Goal: Contribute content: Add original content to the website for others to see

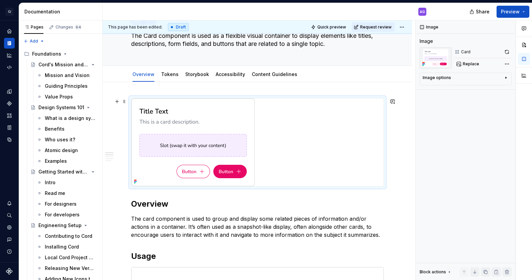
scroll to position [20, 0]
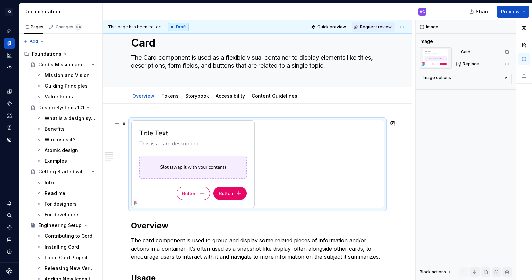
click at [355, 151] on div at bounding box center [258, 164] width 252 height 88
click at [293, 185] on div at bounding box center [258, 164] width 252 height 88
click at [469, 63] on span "Replace" at bounding box center [471, 63] width 16 height 5
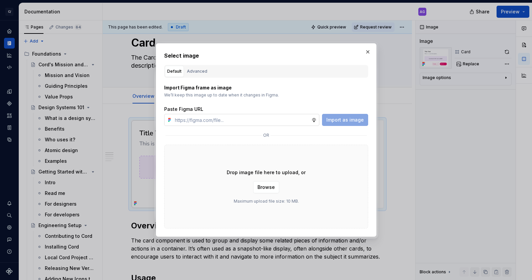
type textarea "*"
paste input "[URL][DOMAIN_NAME]"
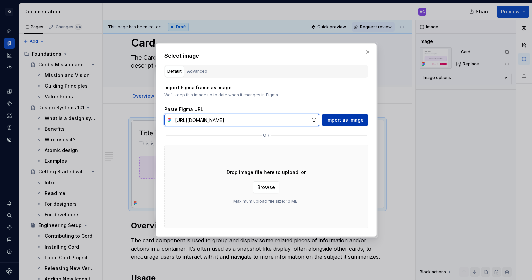
type input "[URL][DOMAIN_NAME]"
click at [344, 119] on span "Import as image" at bounding box center [345, 119] width 37 height 7
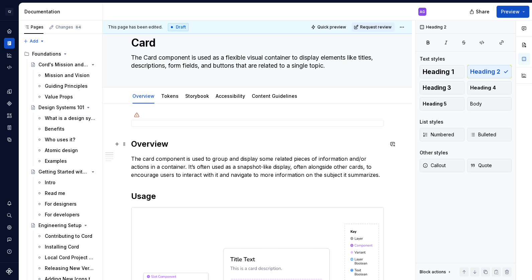
click at [223, 142] on h2 "Overview" at bounding box center [257, 144] width 253 height 11
click at [196, 123] on div at bounding box center [257, 123] width 253 height 7
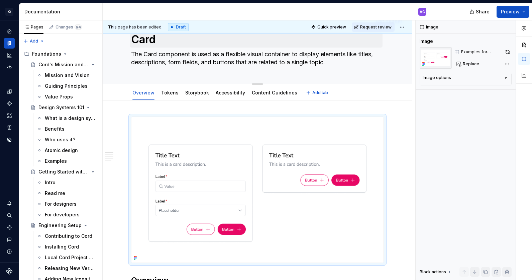
scroll to position [27, 0]
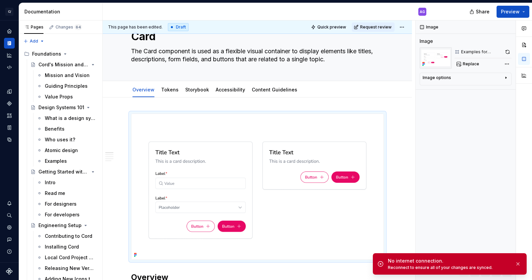
type textarea "*"
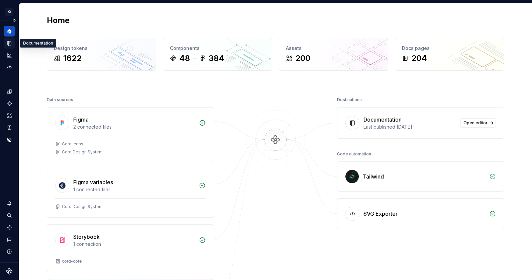
click at [6, 39] on div "Documentation" at bounding box center [9, 43] width 11 height 11
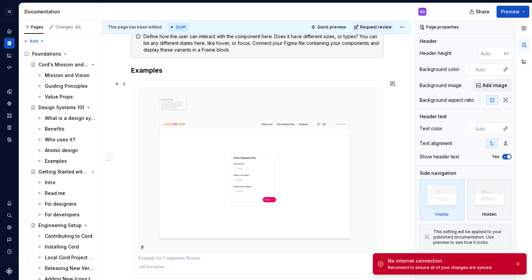
scroll to position [883, 0]
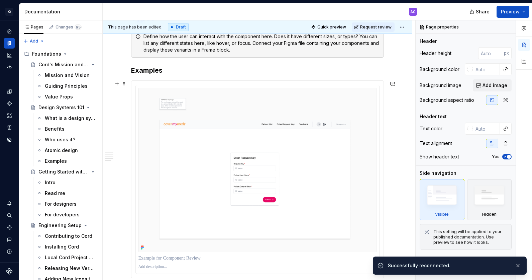
type textarea "*"
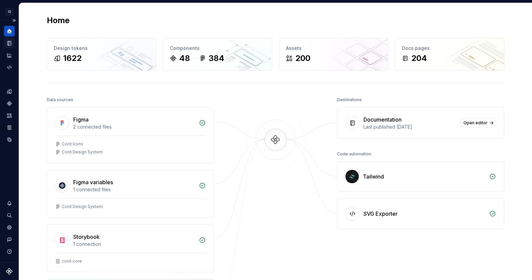
click at [9, 42] on icon "Documentation" at bounding box center [10, 44] width 3 height 4
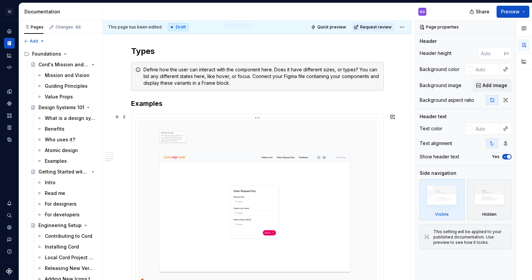
scroll to position [848, 0]
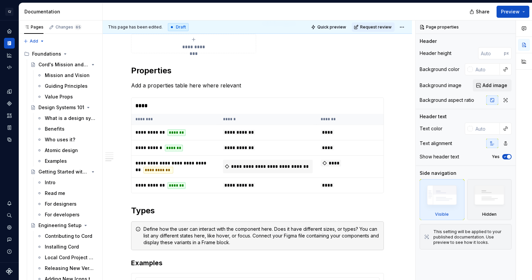
type textarea "*"
